Goal: Navigation & Orientation: Understand site structure

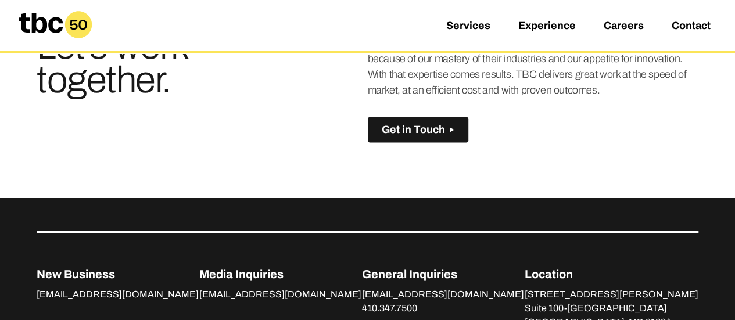
scroll to position [690, 0]
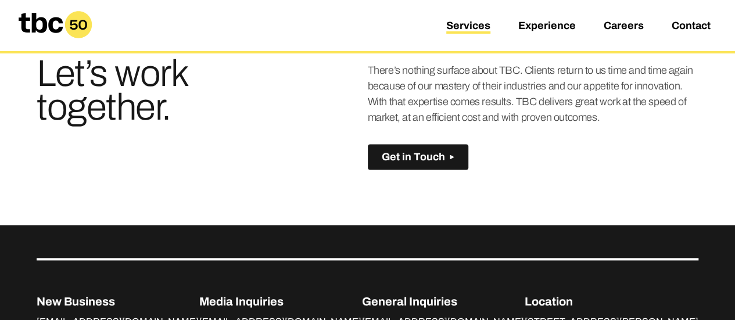
click at [481, 26] on link "Services" at bounding box center [468, 27] width 44 height 14
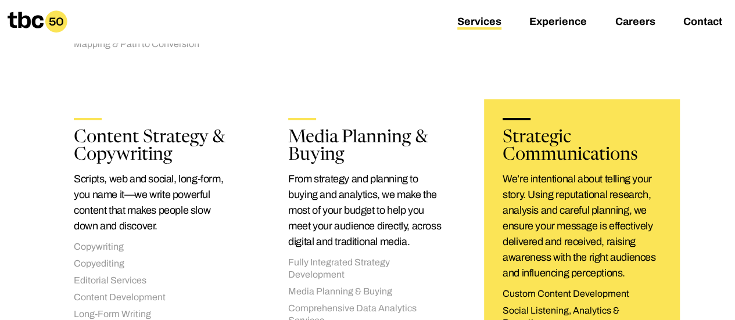
scroll to position [639, 0]
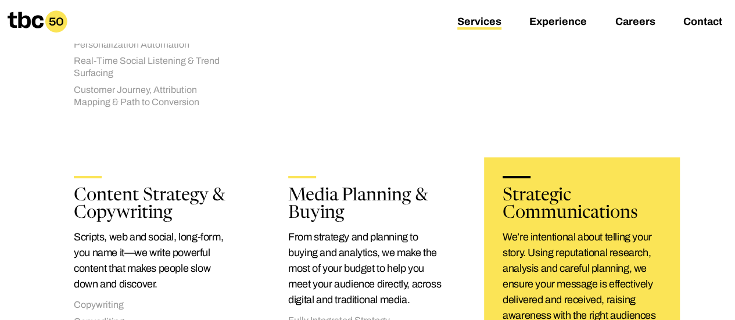
click at [584, 217] on h2 "Strategic Communications" at bounding box center [581, 205] width 159 height 35
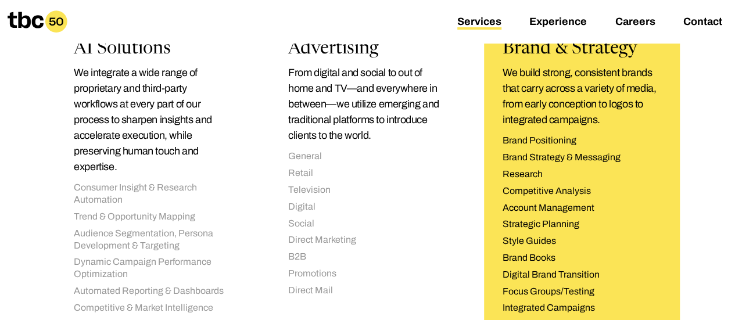
scroll to position [232, 0]
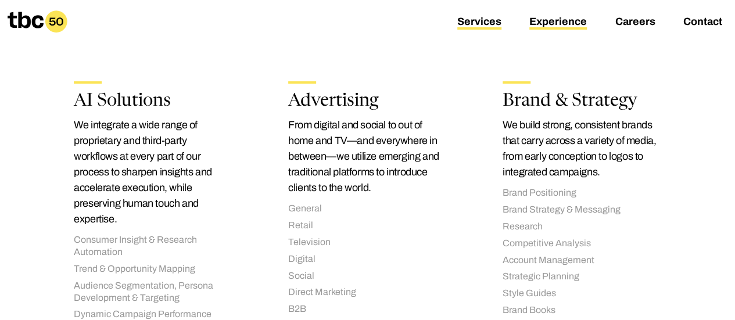
click at [538, 23] on link "Experience" at bounding box center [557, 23] width 57 height 14
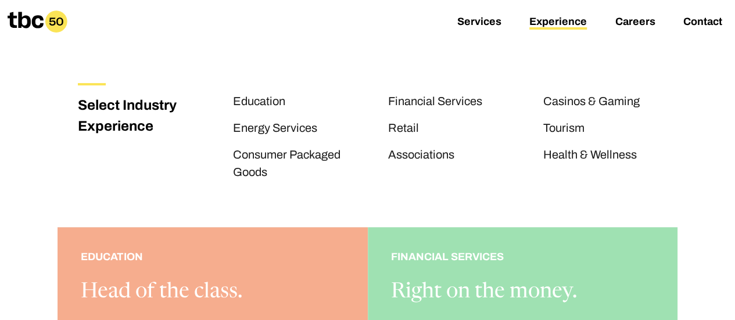
scroll to position [116, 0]
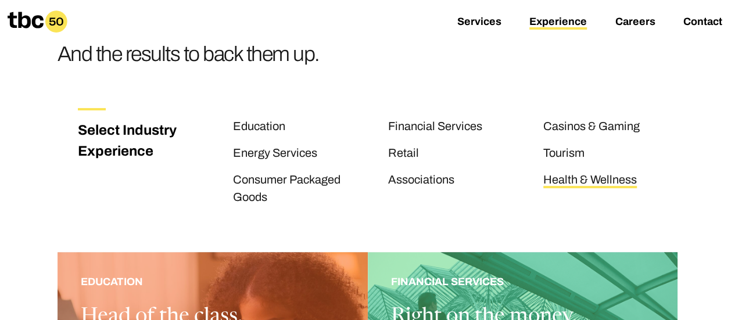
click at [598, 186] on link "Health & Wellness" at bounding box center [589, 180] width 93 height 15
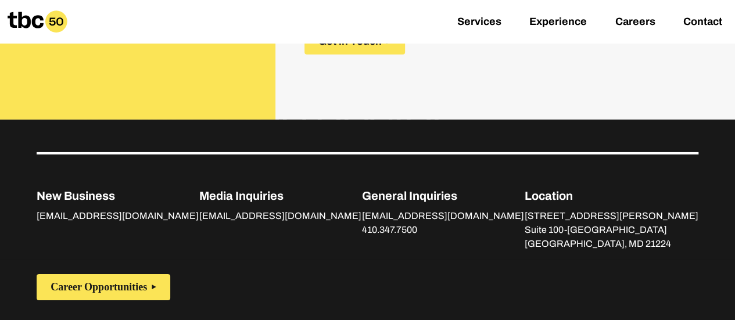
scroll to position [1935, 0]
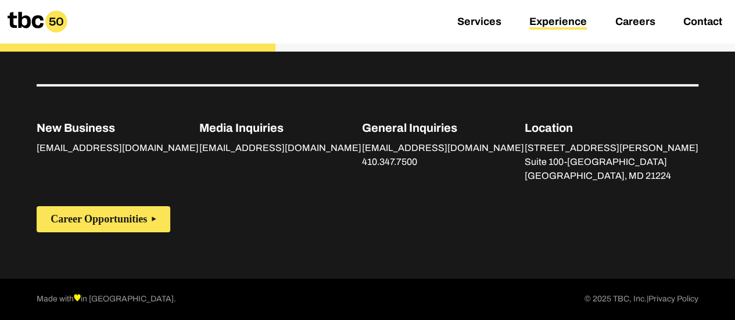
click at [540, 19] on link "Experience" at bounding box center [557, 23] width 57 height 14
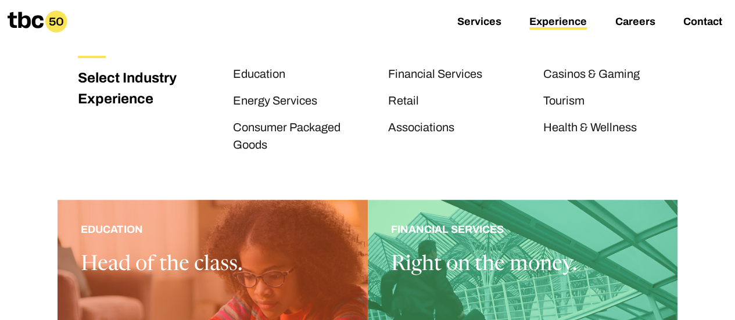
scroll to position [116, 0]
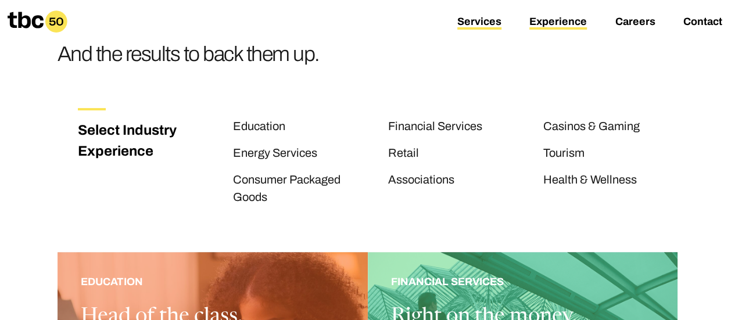
click at [476, 21] on link "Services" at bounding box center [479, 23] width 44 height 14
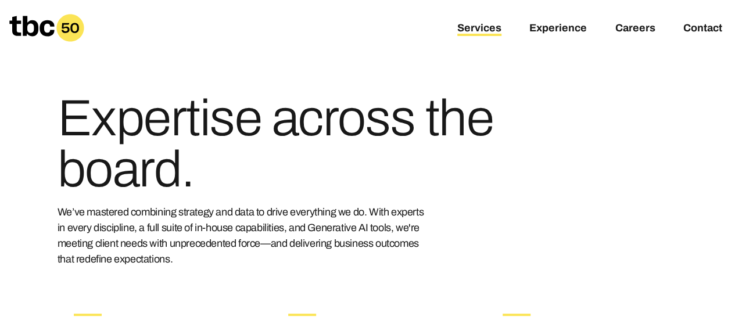
click at [58, 31] on icon at bounding box center [69, 27] width 27 height 27
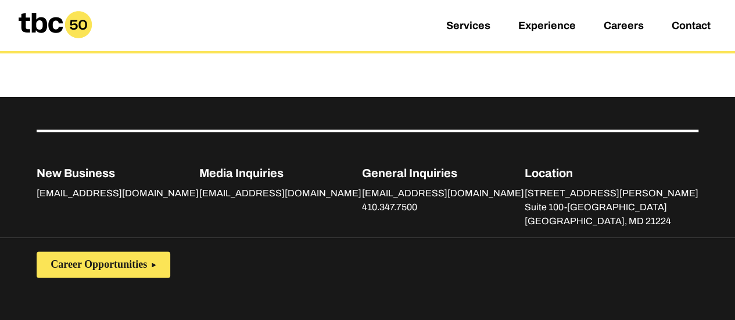
scroll to position [865, 0]
